Goal: Navigation & Orientation: Find specific page/section

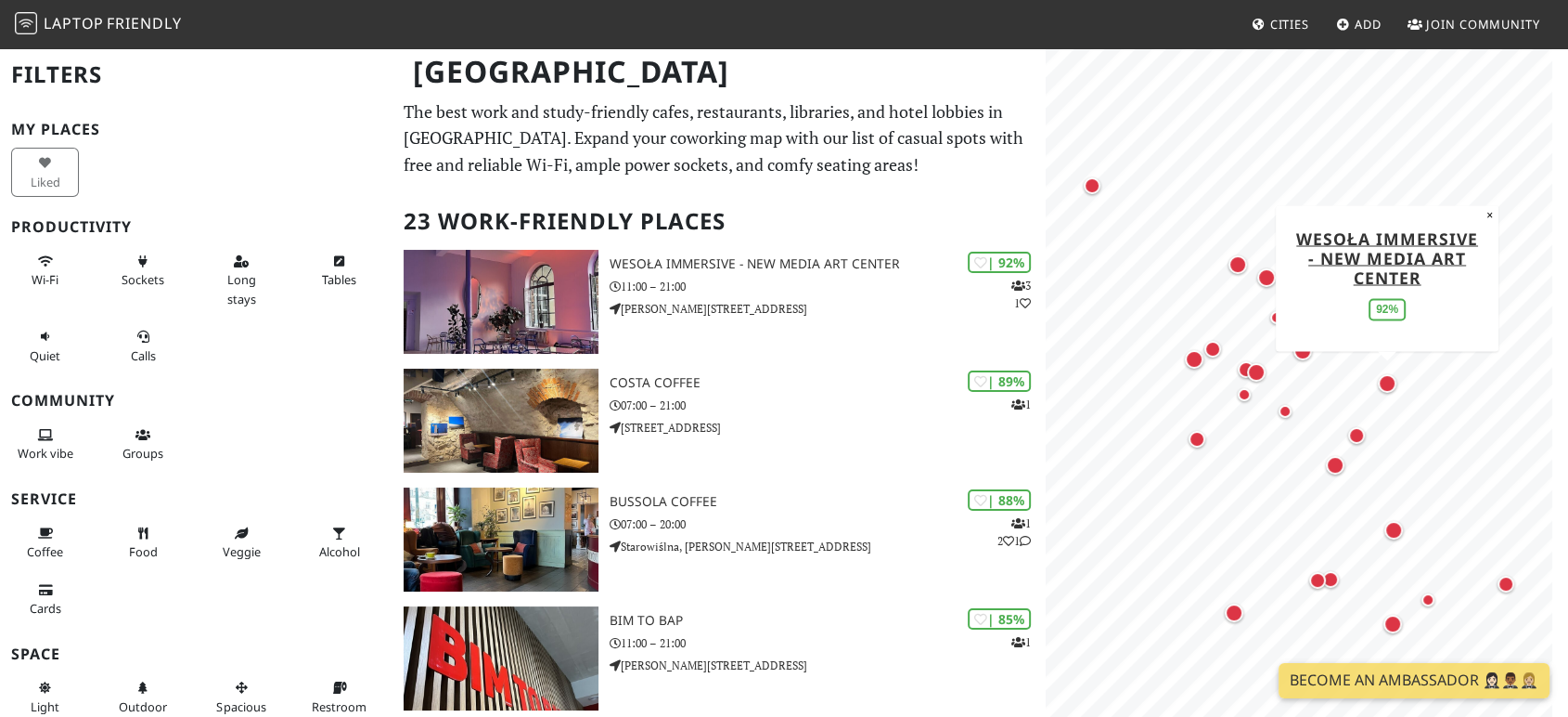
click at [1392, 386] on div "Map marker" at bounding box center [1387, 383] width 18 height 18
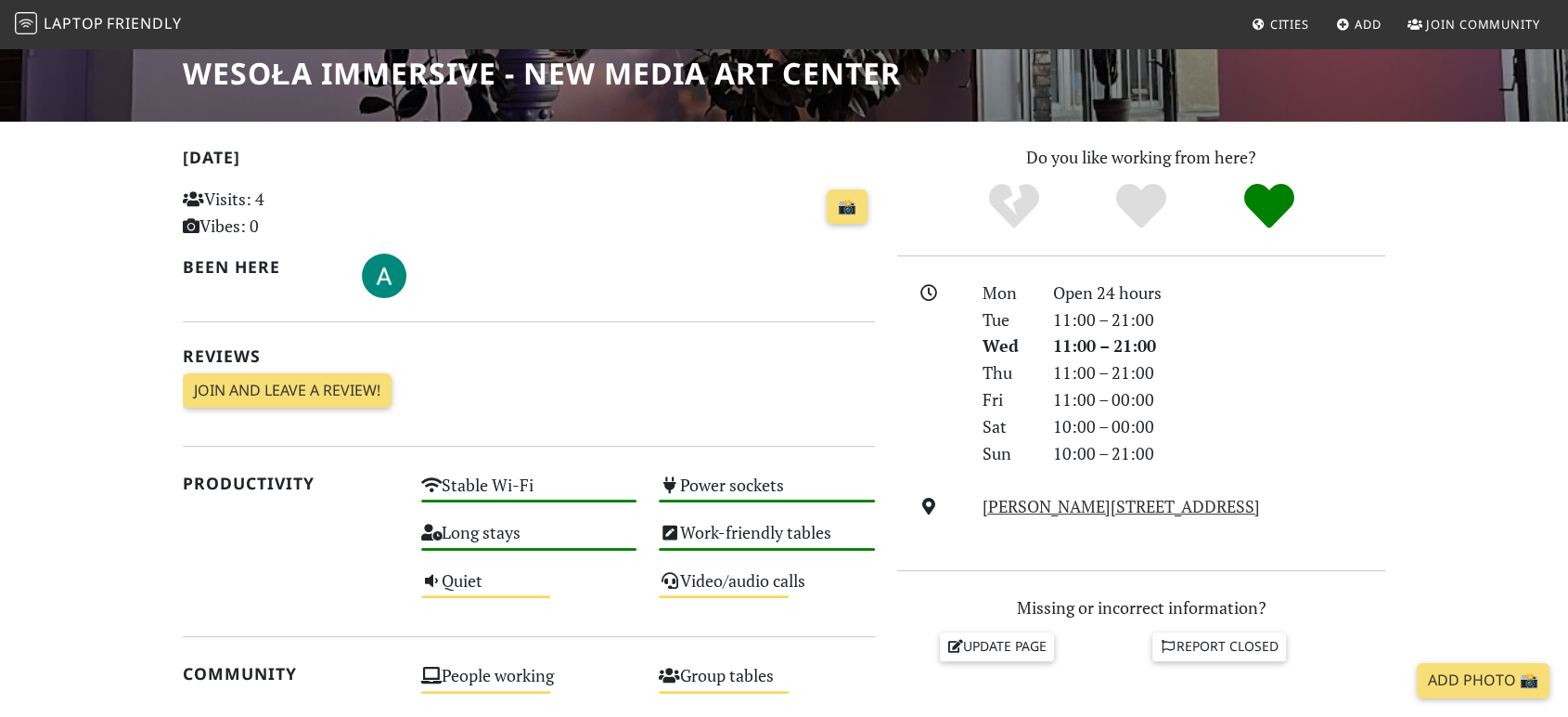
scroll to position [282, 0]
